Goal: Go to known website: Go to known website

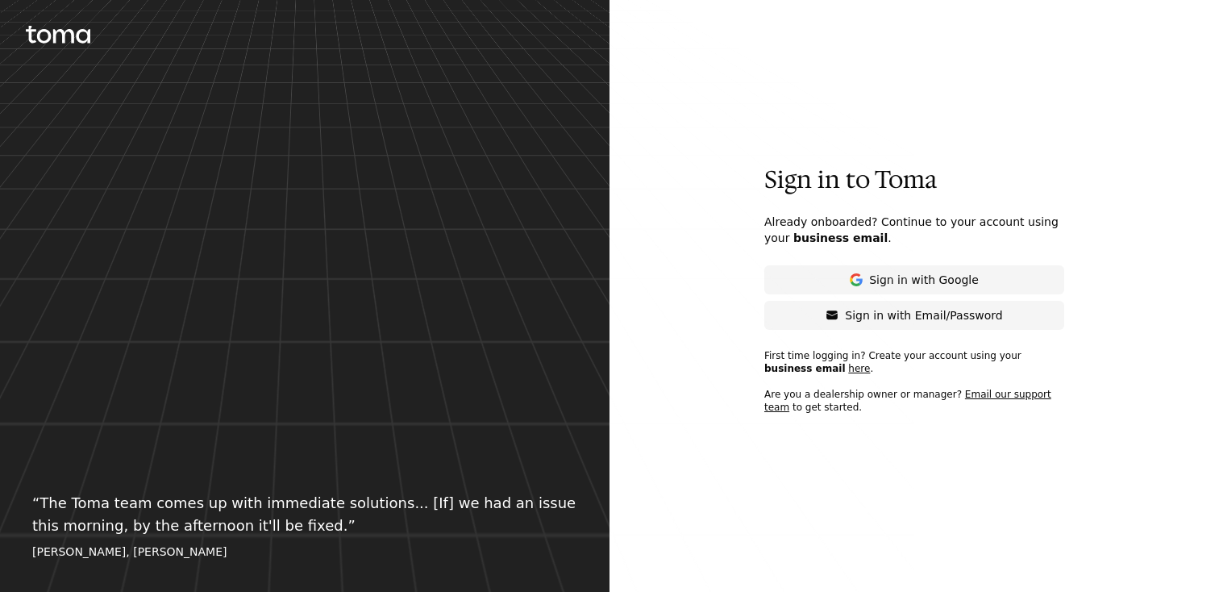
click at [74, 50] on link at bounding box center [58, 296] width 64 height 540
click at [64, 33] on icon at bounding box center [63, 36] width 21 height 14
